Goal: Book appointment/travel/reservation

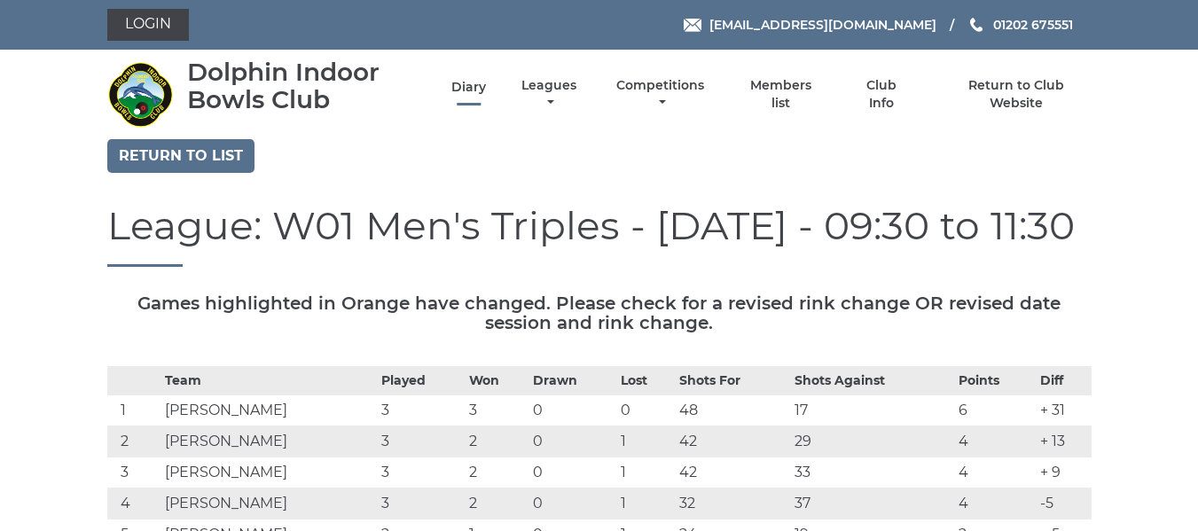
click at [468, 88] on link "Diary" at bounding box center [469, 87] width 35 height 17
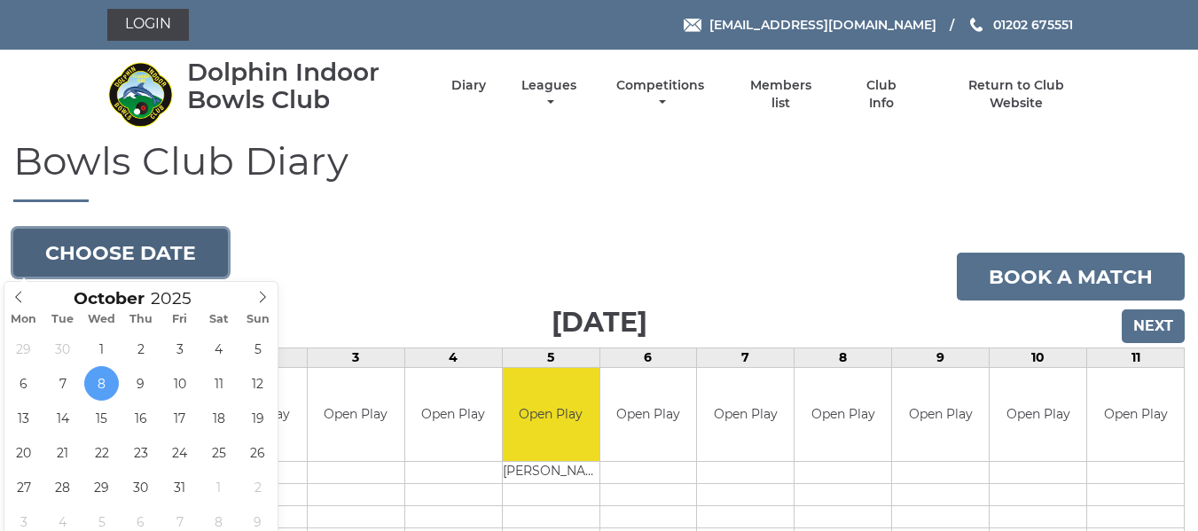
click at [150, 257] on button "Choose date" at bounding box center [120, 253] width 215 height 48
type input "[DATE]"
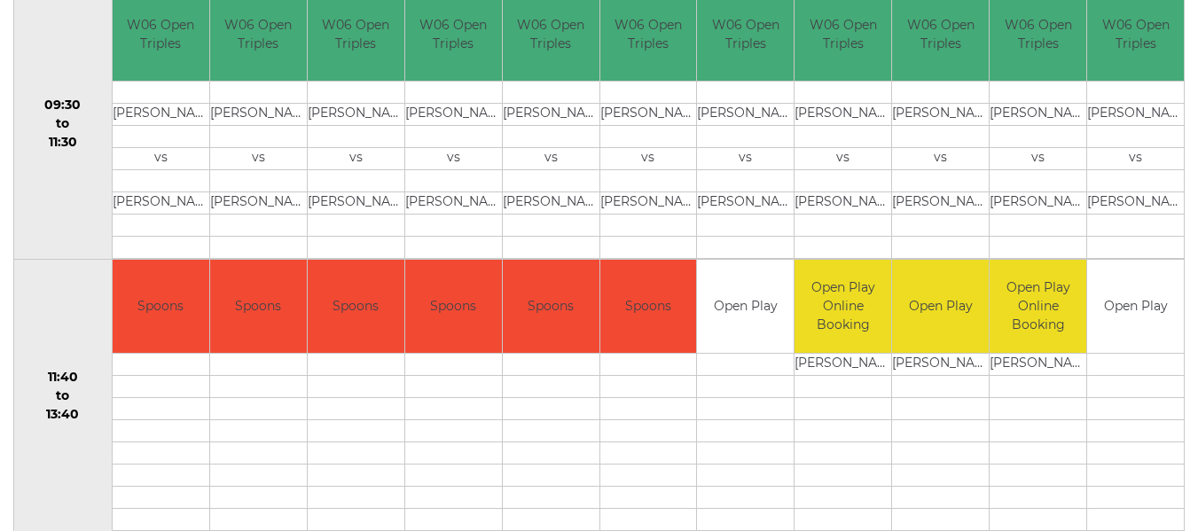
scroll to position [621, 0]
